Goal: Check status: Check status

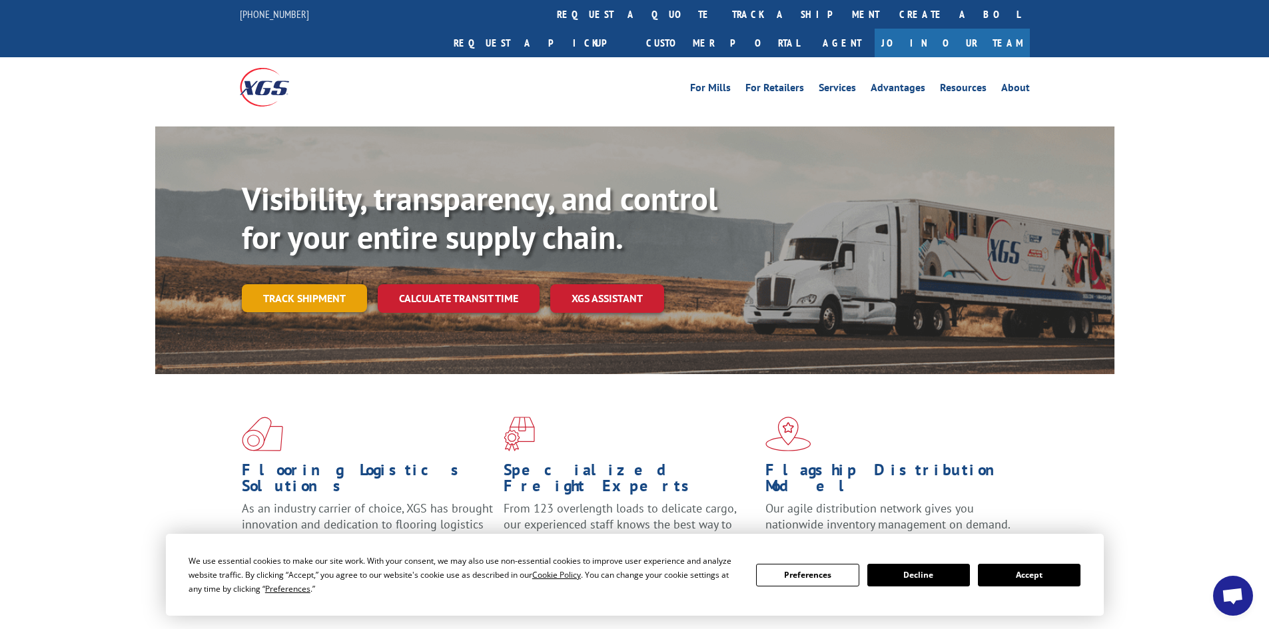
click at [266, 284] on link "Track shipment" at bounding box center [304, 298] width 125 height 28
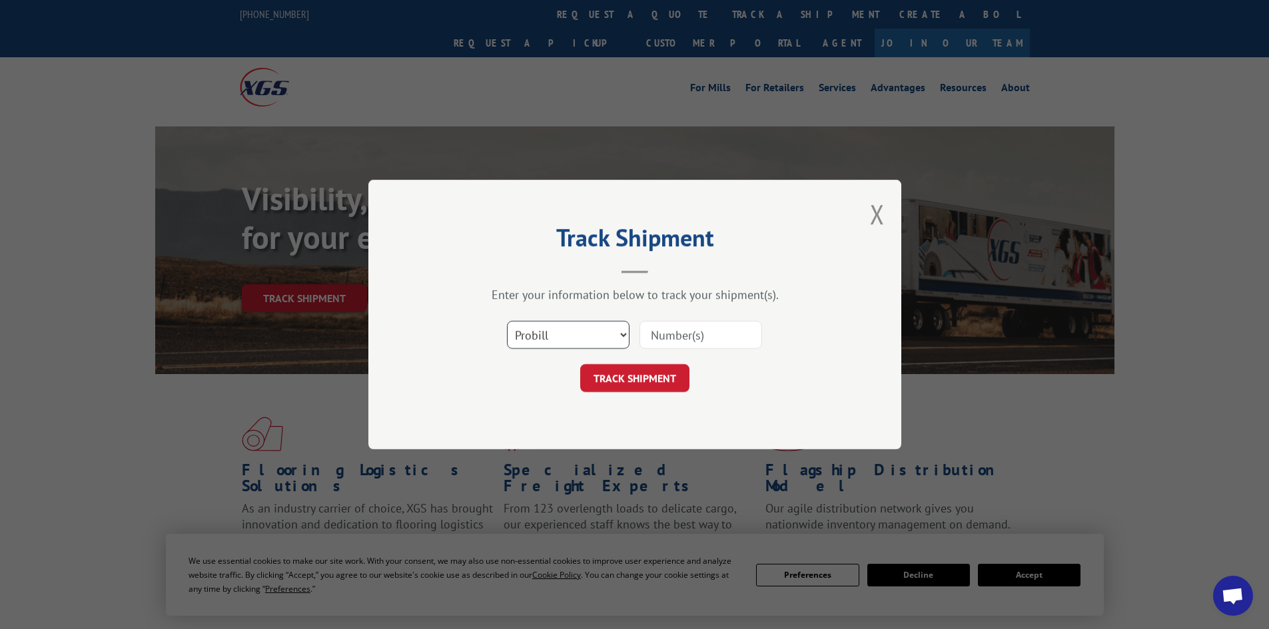
click at [607, 326] on select "Select category... Probill BOL PO" at bounding box center [568, 335] width 123 height 28
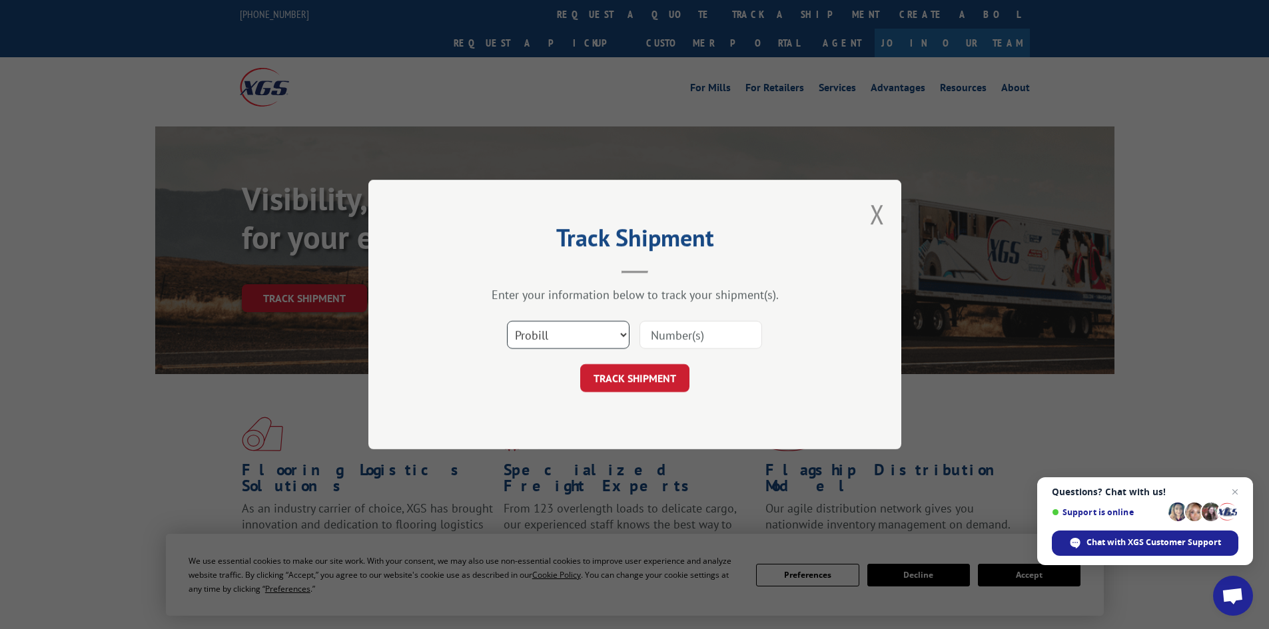
select select "bol"
click at [507, 321] on select "Select category... Probill BOL PO" at bounding box center [568, 335] width 123 height 28
paste input "5195227"
type input "5195227"
click at [661, 371] on button "TRACK SHIPMENT" at bounding box center [634, 378] width 109 height 28
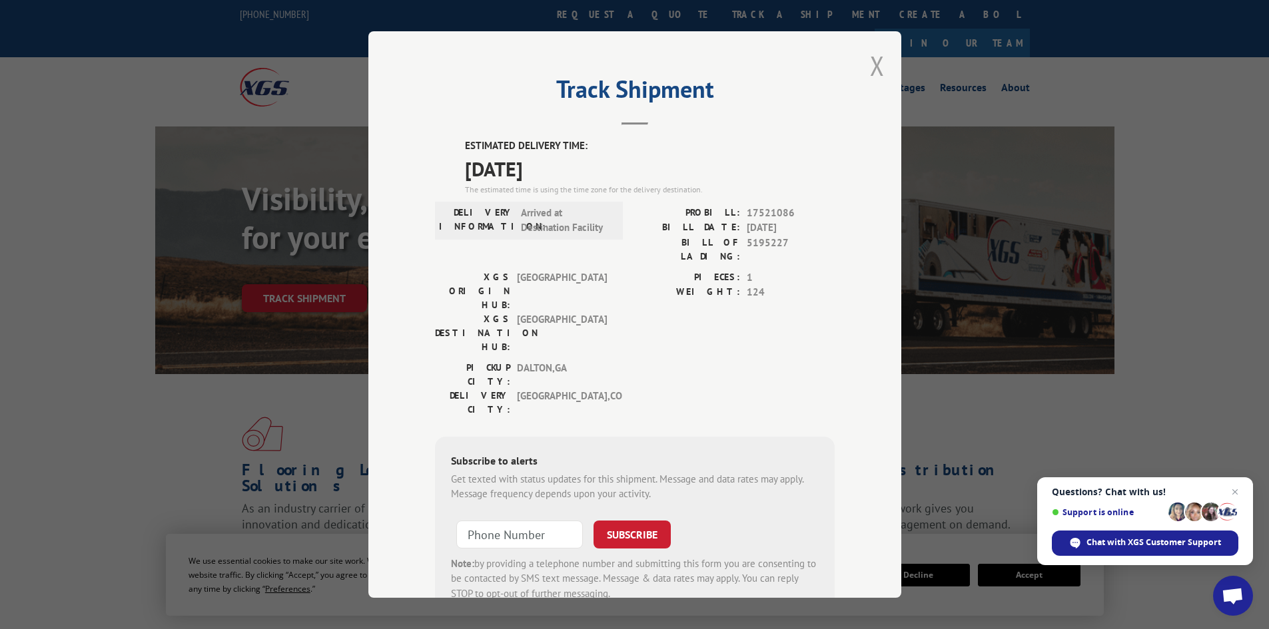
click at [872, 61] on button "Close modal" at bounding box center [877, 65] width 15 height 35
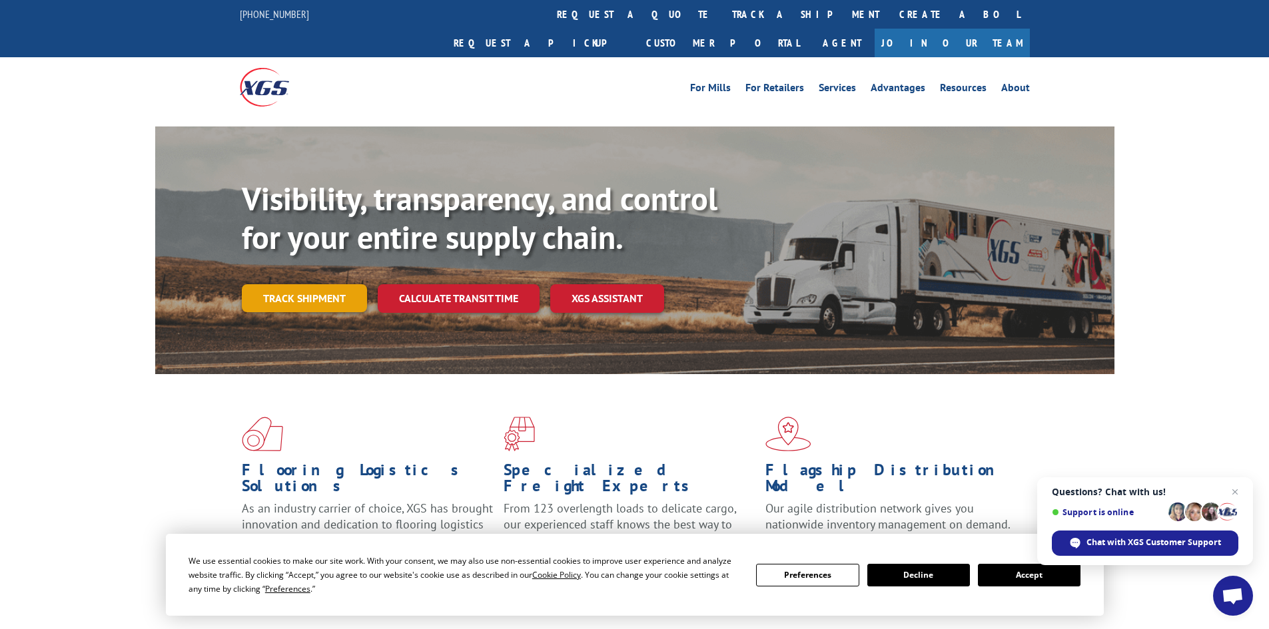
click at [301, 284] on link "Track shipment" at bounding box center [304, 298] width 125 height 28
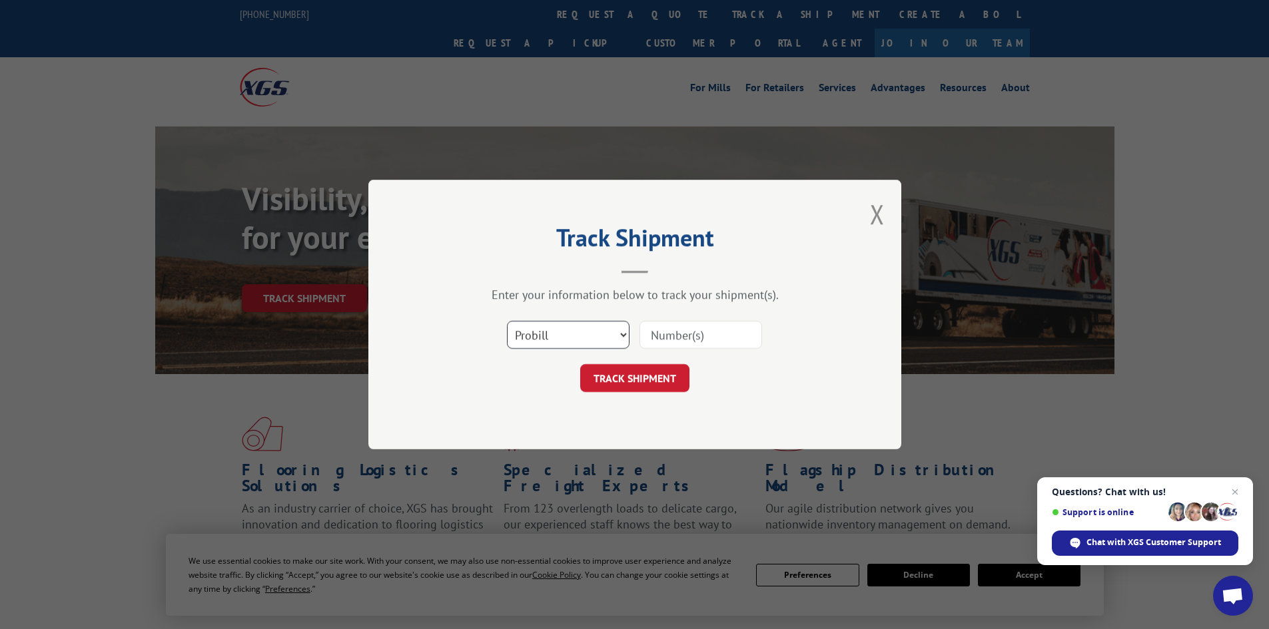
click at [533, 340] on select "Select category... Probill BOL PO" at bounding box center [568, 335] width 123 height 28
select select "bol"
click at [507, 321] on select "Select category... Probill BOL PO" at bounding box center [568, 335] width 123 height 28
paste input "5106637"
type input "5106637"
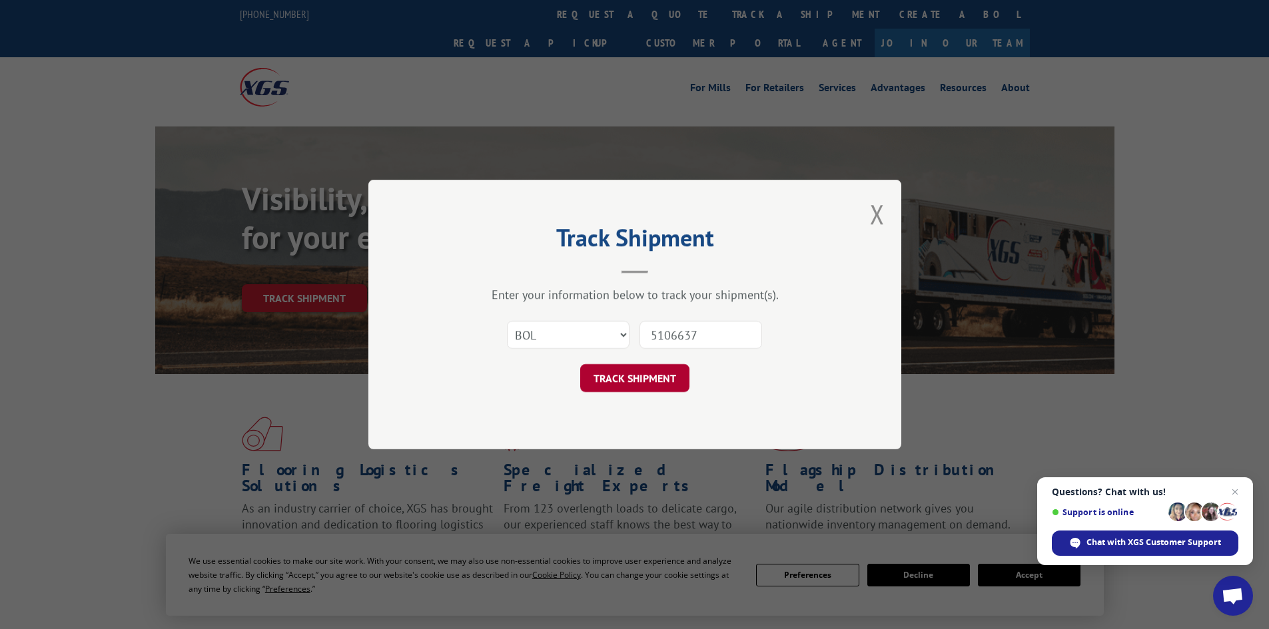
click at [647, 378] on button "TRACK SHIPMENT" at bounding box center [634, 378] width 109 height 28
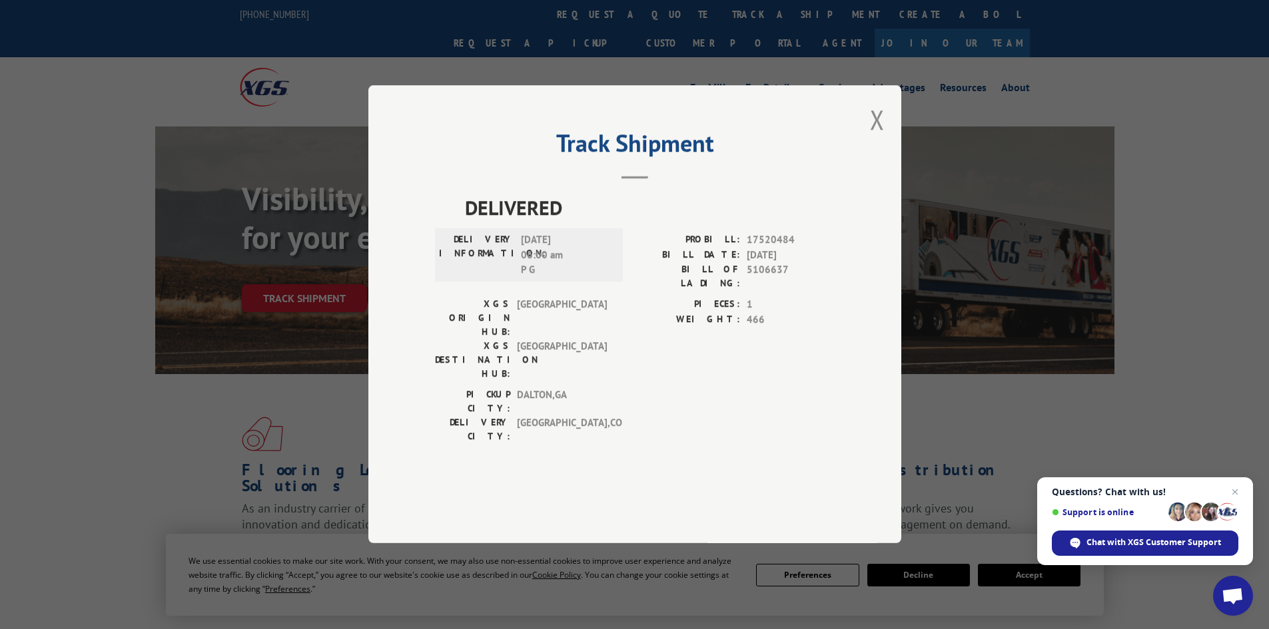
drag, startPoint x: 874, startPoint y: 154, endPoint x: 767, endPoint y: 131, distance: 109.7
click at [871, 137] on button "Close modal" at bounding box center [877, 119] width 15 height 35
